Goal: Task Accomplishment & Management: Manage account settings

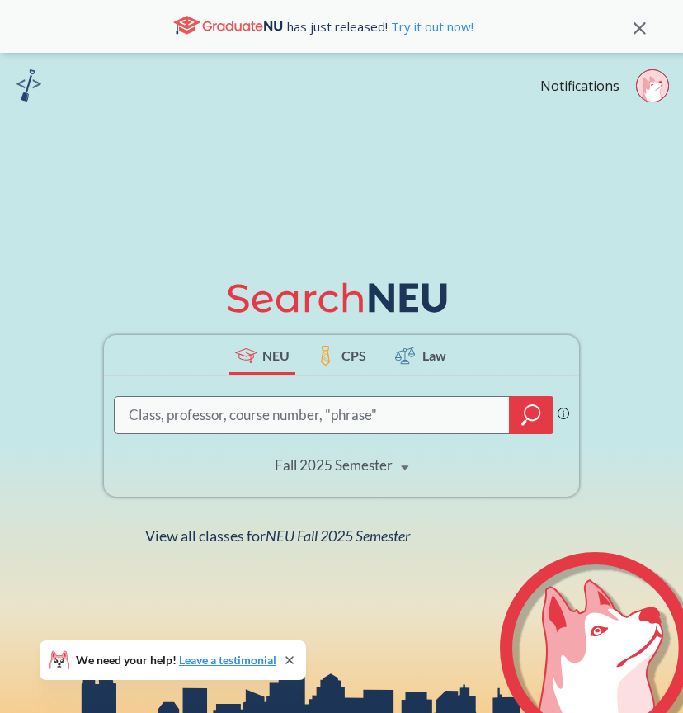
click at [585, 98] on div "Notifications" at bounding box center [612, 88] width 143 height 38
click at [581, 87] on link "Notifications" at bounding box center [580, 86] width 79 height 18
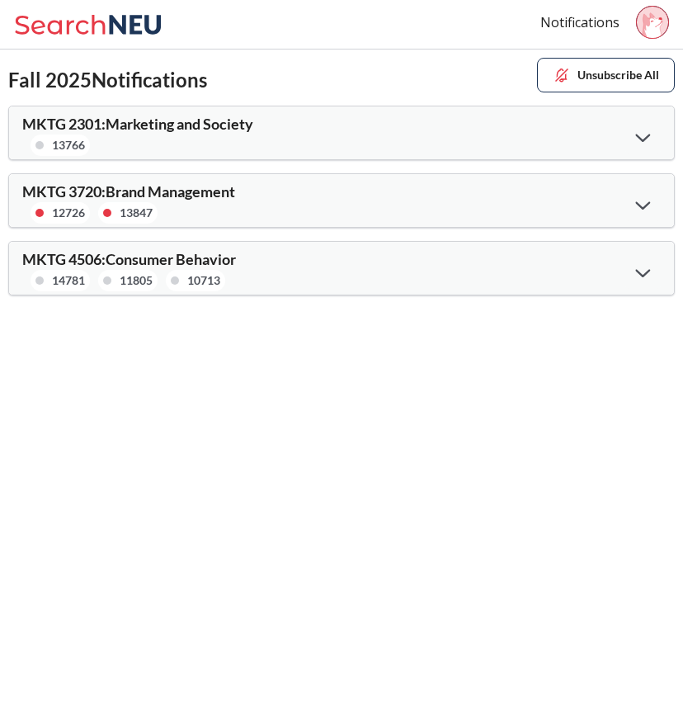
click at [644, 140] on icon at bounding box center [643, 138] width 15 height 8
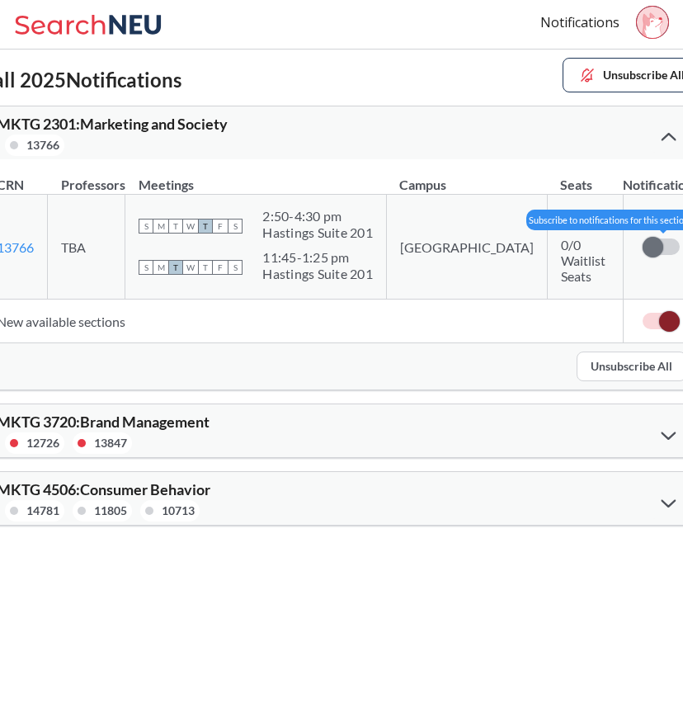
click at [643, 243] on span at bounding box center [653, 247] width 21 height 21
click at [643, 239] on input "checkbox" at bounding box center [643, 239] width 0 height 0
click at [651, 427] on div at bounding box center [668, 435] width 35 height 34
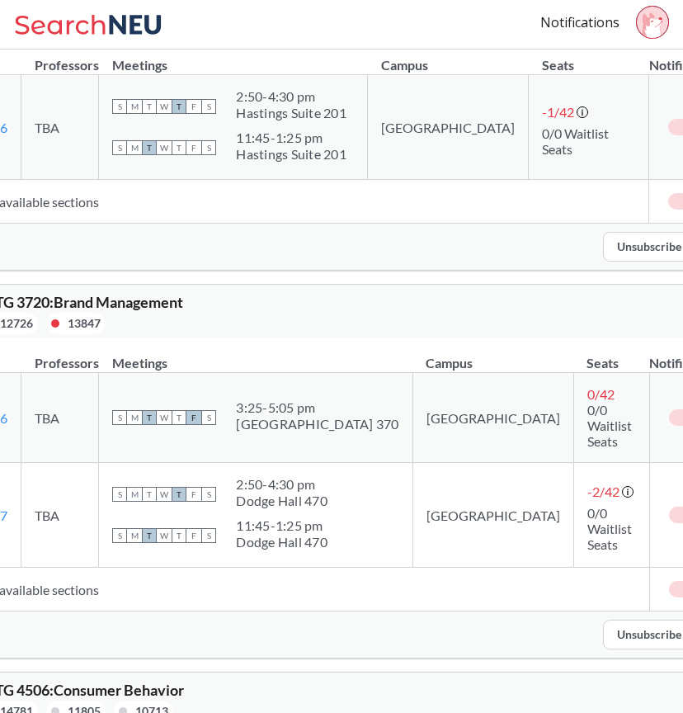
scroll to position [119, 0]
click at [678, 687] on div at bounding box center [695, 704] width 35 height 34
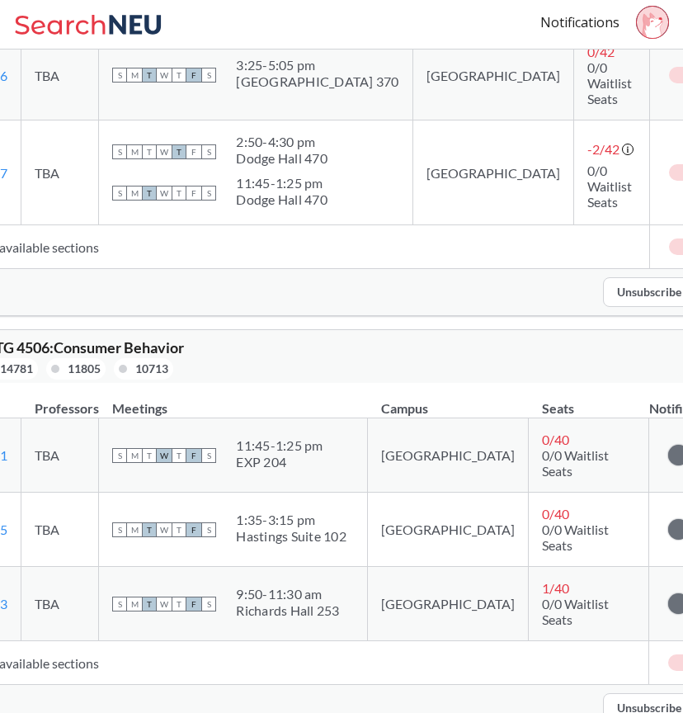
scroll to position [463, 0]
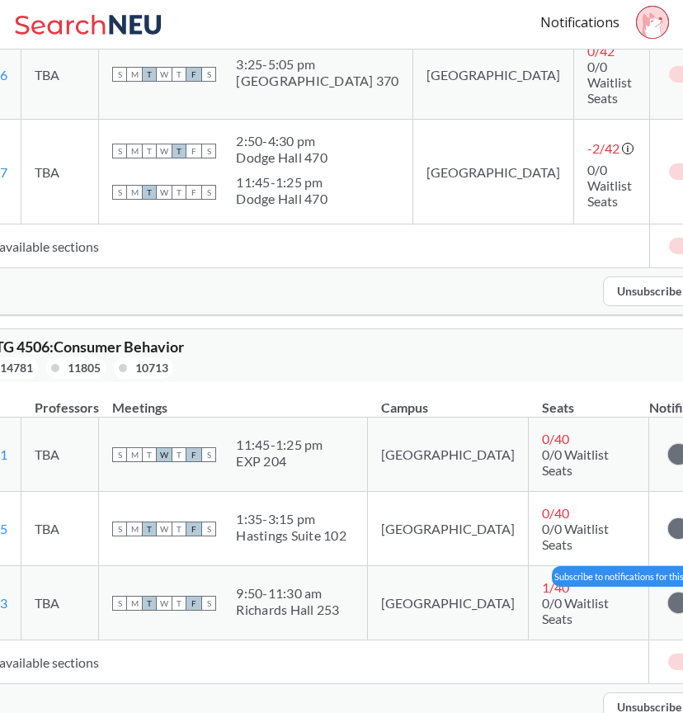
click at [669, 593] on span at bounding box center [679, 603] width 21 height 21
click at [669, 595] on input "checkbox" at bounding box center [669, 595] width 0 height 0
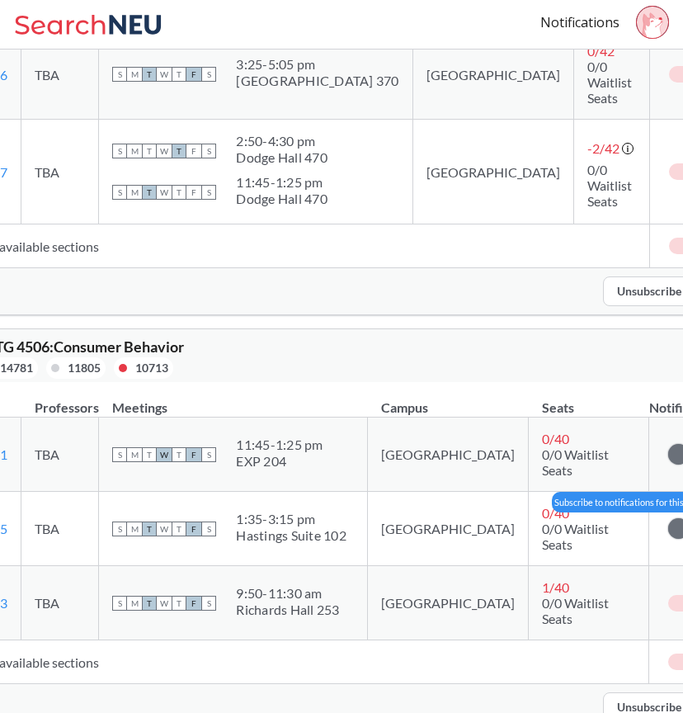
click at [669, 518] on span at bounding box center [679, 528] width 21 height 21
click at [669, 521] on input "checkbox" at bounding box center [669, 521] width 0 height 0
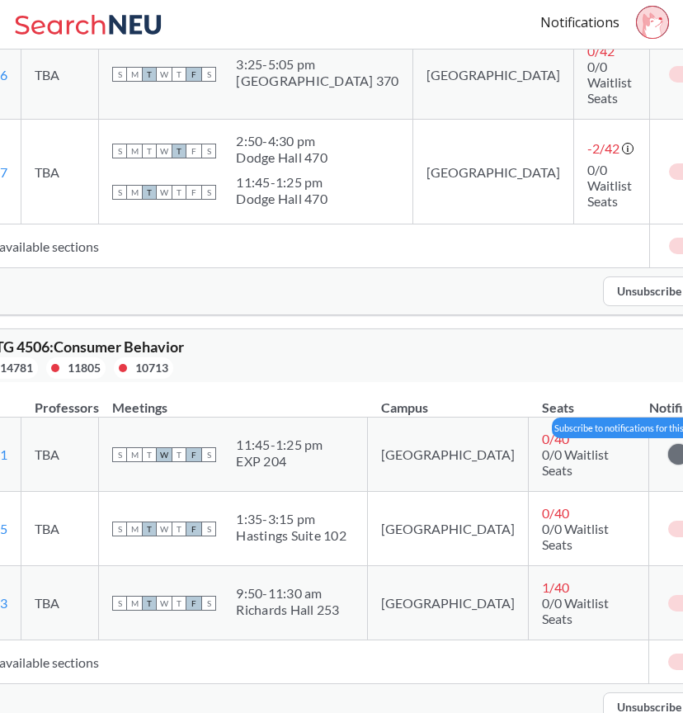
click at [649, 440] on td "Subscribe to notifications for this section" at bounding box center [687, 455] width 77 height 74
click at [669, 444] on span at bounding box center [679, 454] width 21 height 21
click at [669, 447] on input "checkbox" at bounding box center [669, 447] width 0 height 0
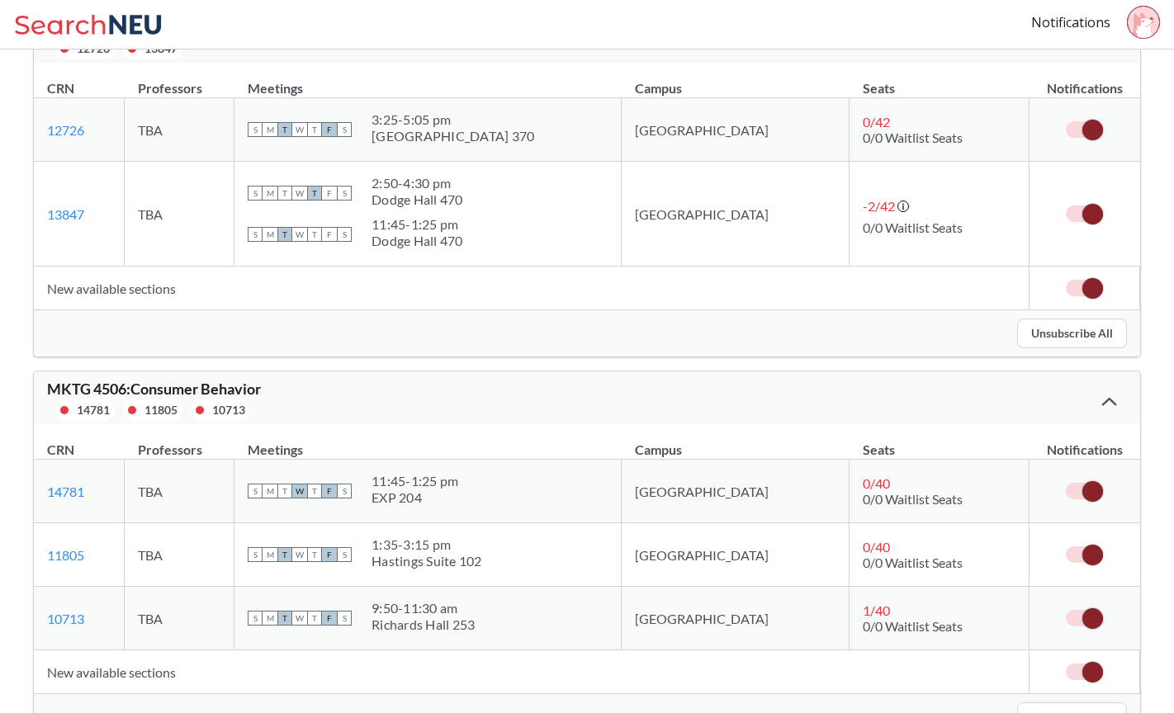
scroll to position [399, 0]
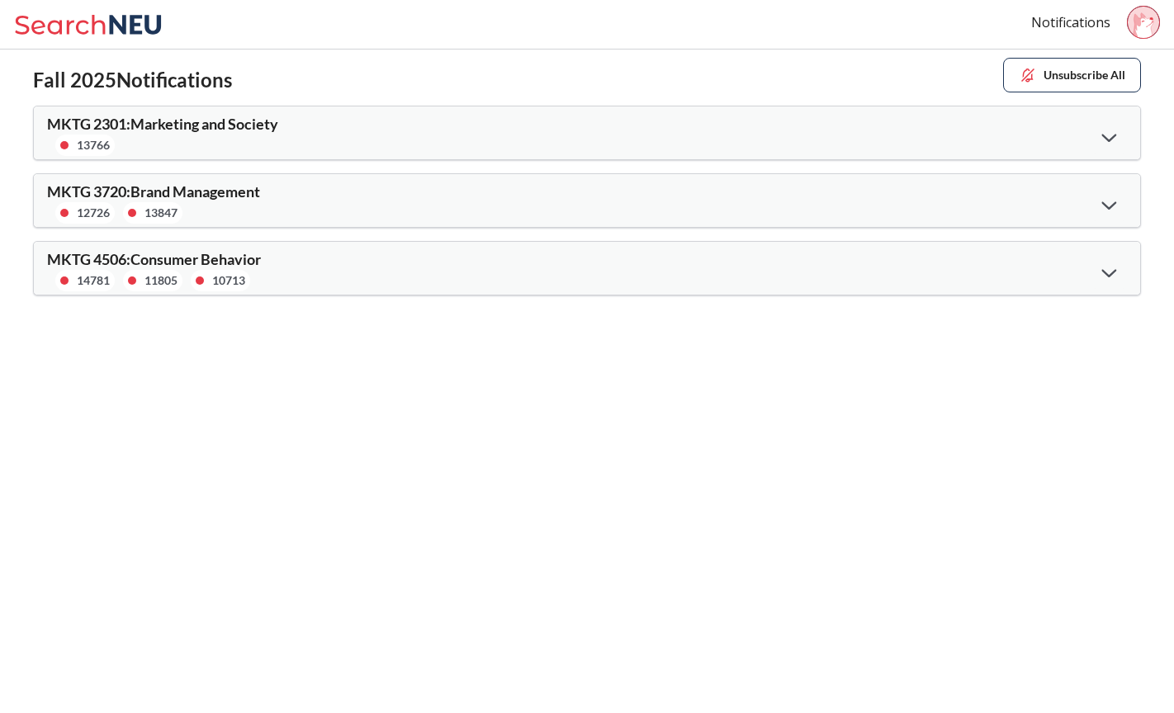
click at [1109, 269] on icon at bounding box center [1109, 272] width 15 height 9
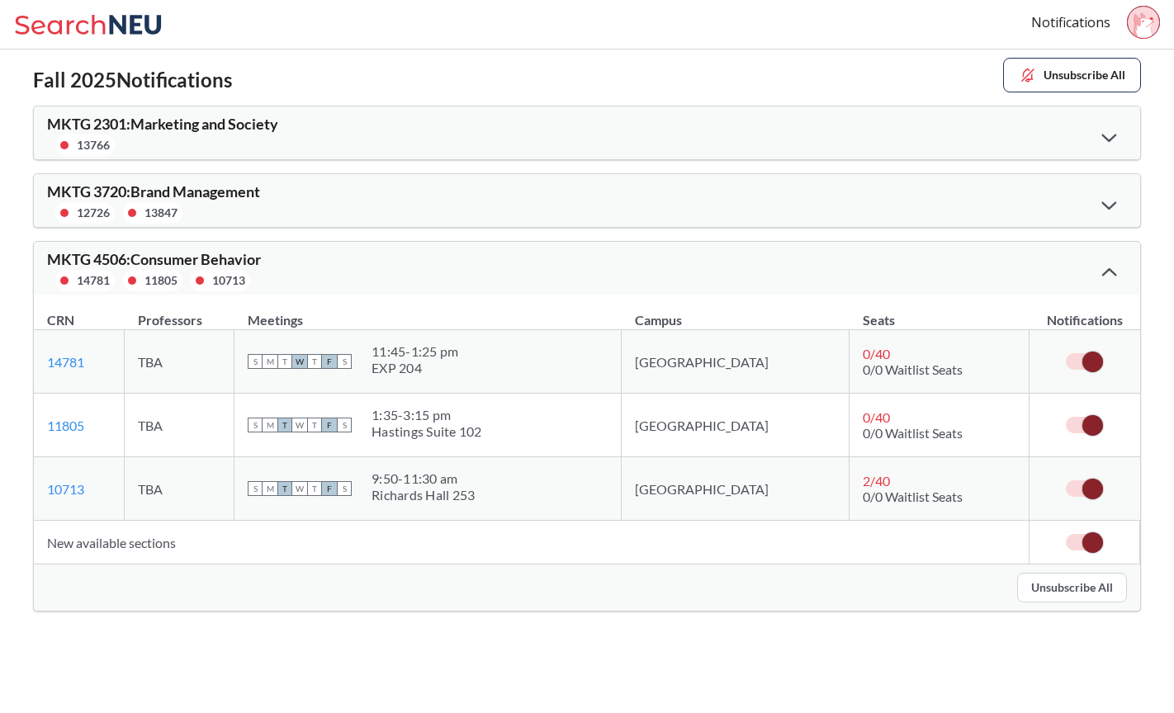
click at [1107, 201] on icon at bounding box center [1109, 205] width 15 height 9
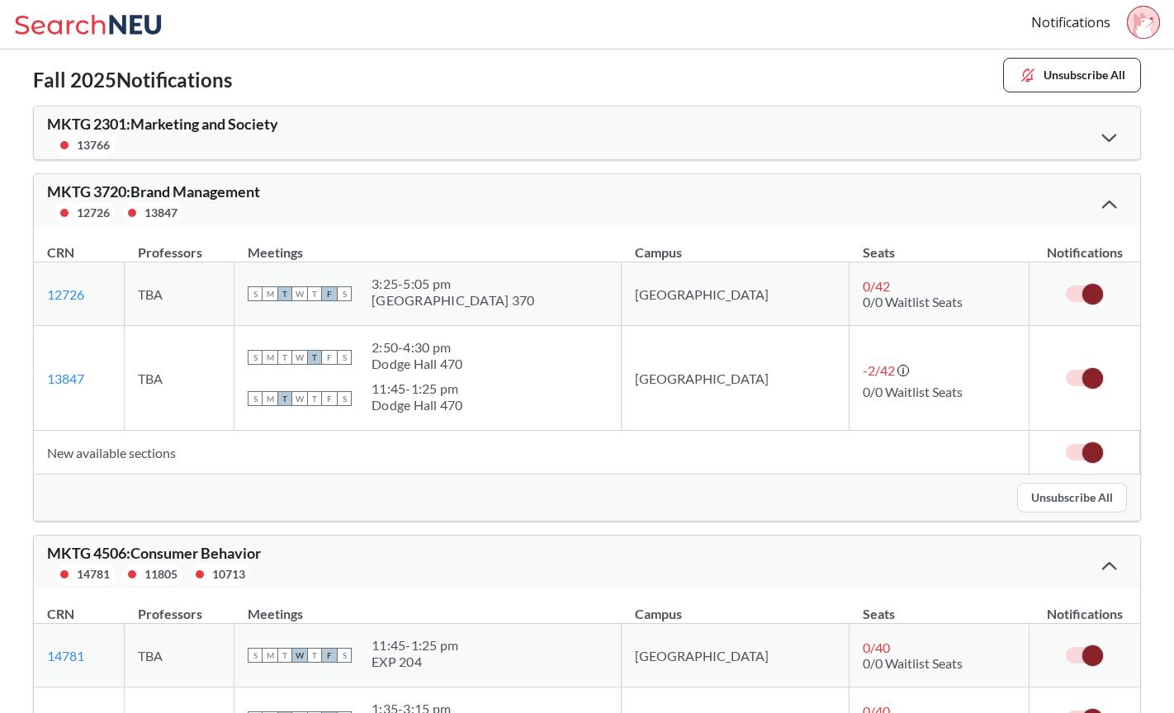
click at [1108, 201] on icon at bounding box center [1109, 205] width 15 height 8
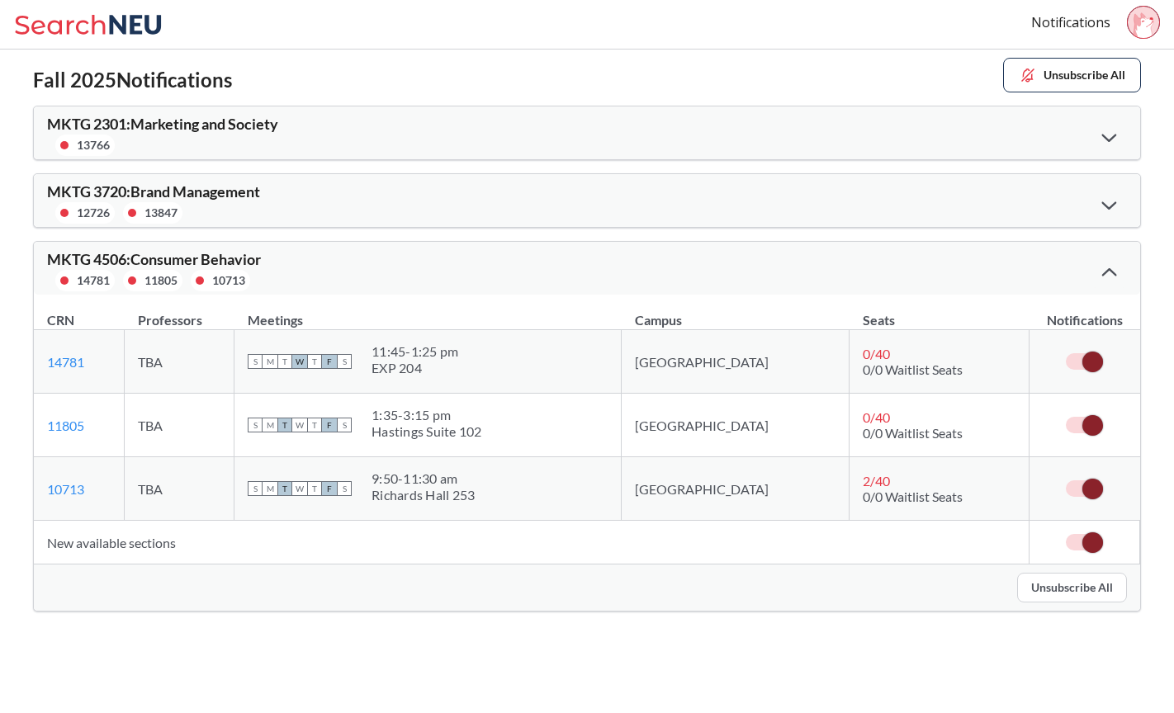
click at [1097, 133] on div at bounding box center [1108, 137] width 35 height 34
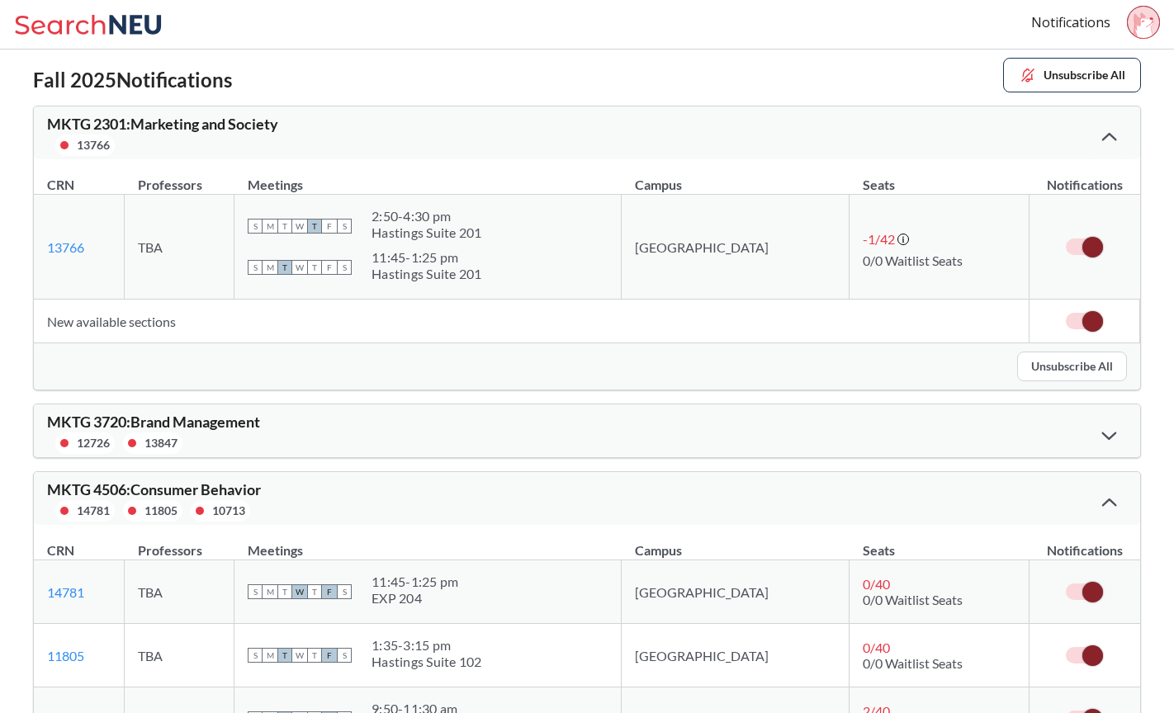
click at [1097, 134] on div at bounding box center [1108, 136] width 35 height 33
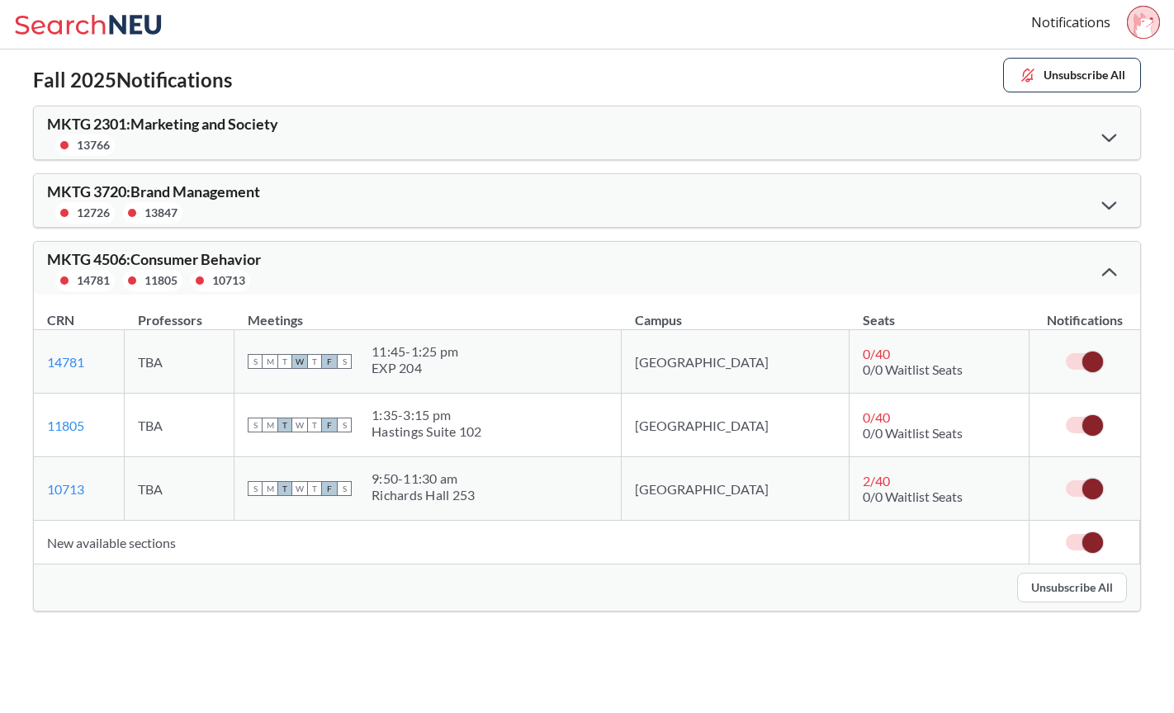
click at [1118, 276] on div at bounding box center [1108, 271] width 35 height 33
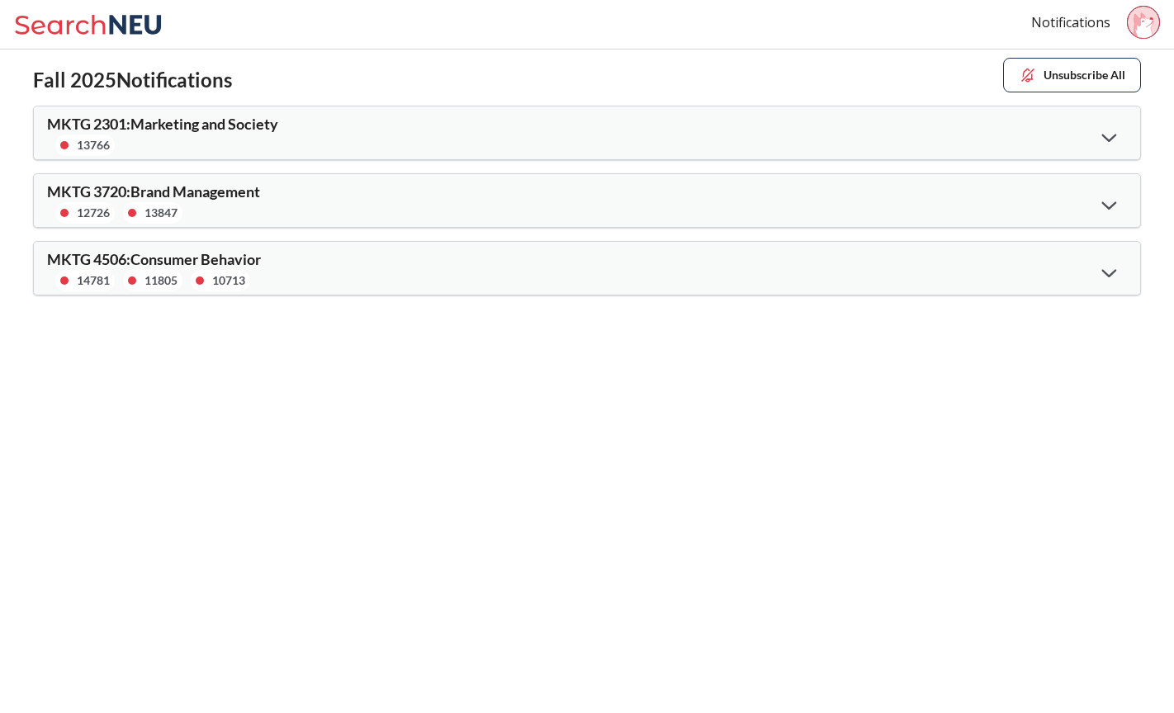
click at [1111, 220] on div "MKTG 3720 : Brand Management 12726 13847" at bounding box center [587, 200] width 1106 height 53
click at [1110, 210] on div at bounding box center [1108, 204] width 35 height 34
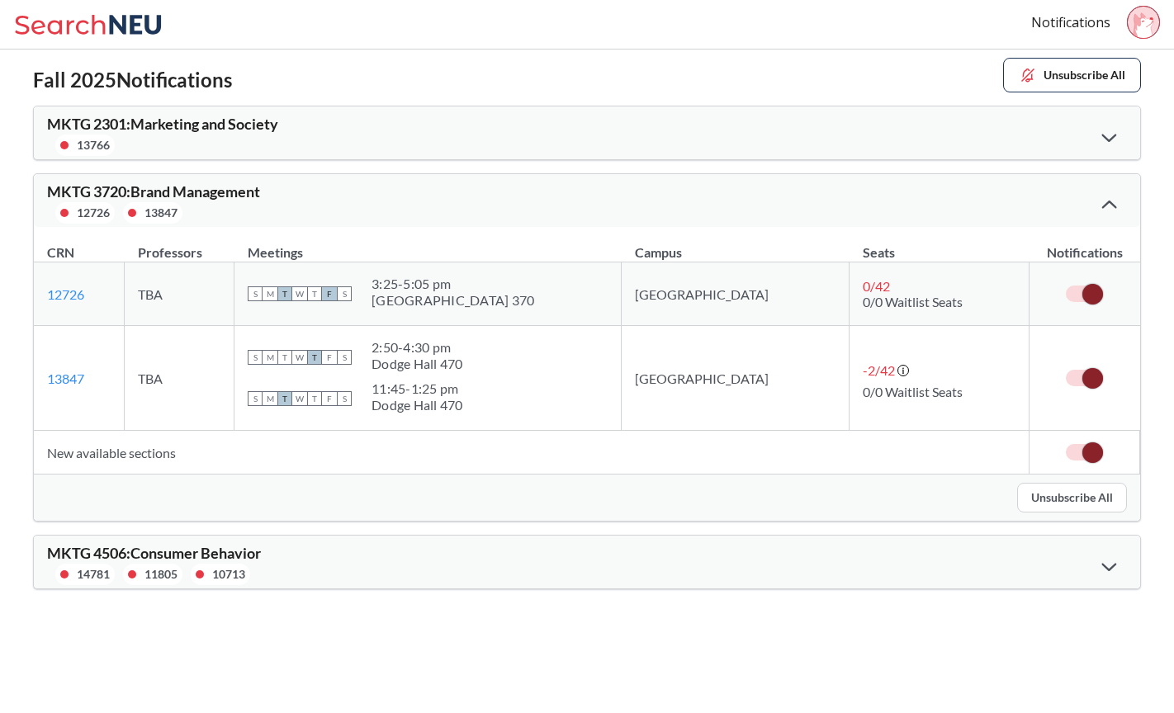
click at [1111, 211] on div at bounding box center [1108, 203] width 35 height 33
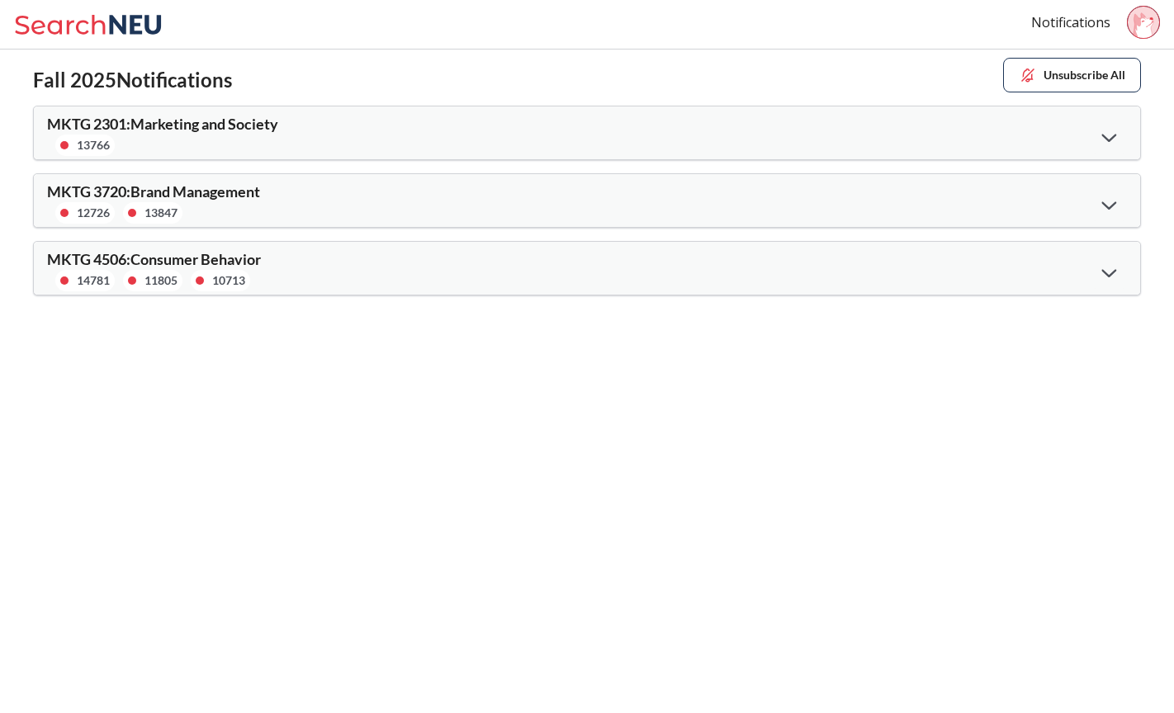
click at [931, 265] on div "MKTG 4506 : Consumer Behavior 14781 11805 10713" at bounding box center [587, 268] width 1106 height 53
click at [1117, 259] on div at bounding box center [1108, 272] width 35 height 34
